Goal: Participate in discussion

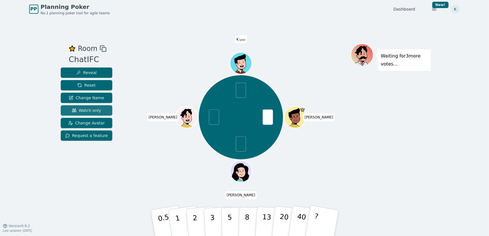
click at [90, 112] on span "Watch only" at bounding box center [86, 111] width 29 height 6
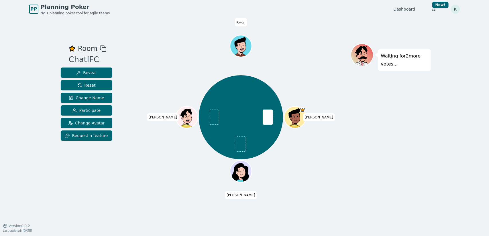
click at [164, 48] on div at bounding box center [241, 49] width 219 height 10
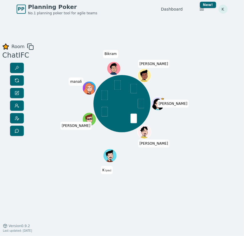
click at [82, 35] on div "Room ChatIFC [PERSON_NAME] K (you) [PERSON_NAME] manali [PERSON_NAME] 0.5 1 2 3…" at bounding box center [122, 121] width 244 height 207
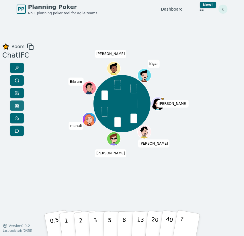
click at [19, 103] on button at bounding box center [17, 106] width 14 height 10
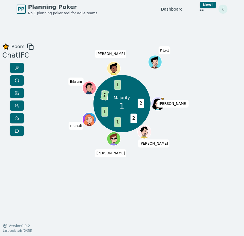
click at [181, 205] on div "Room ChatIFC Majority 1 2 2 1 1 2 1 1 [PERSON_NAME] [PERSON_NAME] manali [PERSO…" at bounding box center [122, 121] width 244 height 207
click at [78, 175] on div "[PERSON_NAME] [PERSON_NAME] manali [PERSON_NAME] K (you)" at bounding box center [122, 122] width 130 height 158
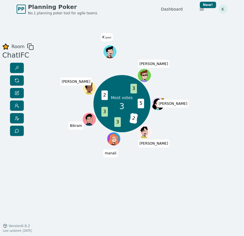
click at [75, 175] on div "Most votes 3 5 3 2 3 3 2 3 komal Vignesh manali Bikram Prakhar K (you) Sandy" at bounding box center [122, 122] width 130 height 158
click at [16, 82] on span at bounding box center [17, 80] width 5 height 5
click at [17, 77] on button at bounding box center [17, 80] width 14 height 10
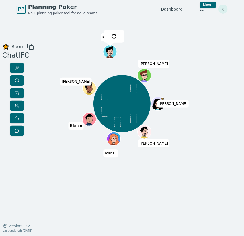
click at [48, 58] on div "Room ChatIFC komal Vignesh manali Bikram Prakhar K (you) Sandy 0.5 1 2 3 5 8 13…" at bounding box center [122, 122] width 244 height 158
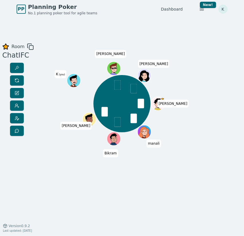
drag, startPoint x: 57, startPoint y: 181, endPoint x: 73, endPoint y: 156, distance: 30.0
click at [57, 181] on div "Room ChatIFC Vignesh manali Bikram Prakhar K (you) Sandy komal 0.5 1 2 3 5 8 13…" at bounding box center [122, 122] width 244 height 158
click at [107, 191] on div "Vignesh manali Bikram Prakhar K (you) Sandy komal" at bounding box center [122, 122] width 130 height 158
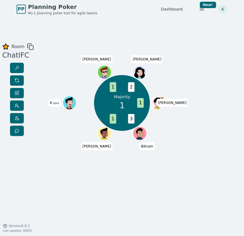
click at [185, 157] on div "Majority 1 1 3 1 1 2 Vignesh Bikram Prakhar K (you) Sandy komal" at bounding box center [122, 122] width 130 height 158
click at [56, 133] on div "Room ChatIFC Majority 1 1 3 1 1 2 Vignesh Bikram Prakhar K (you) Sandy komal 0.…" at bounding box center [122, 122] width 244 height 158
